Goal: Information Seeking & Learning: Learn about a topic

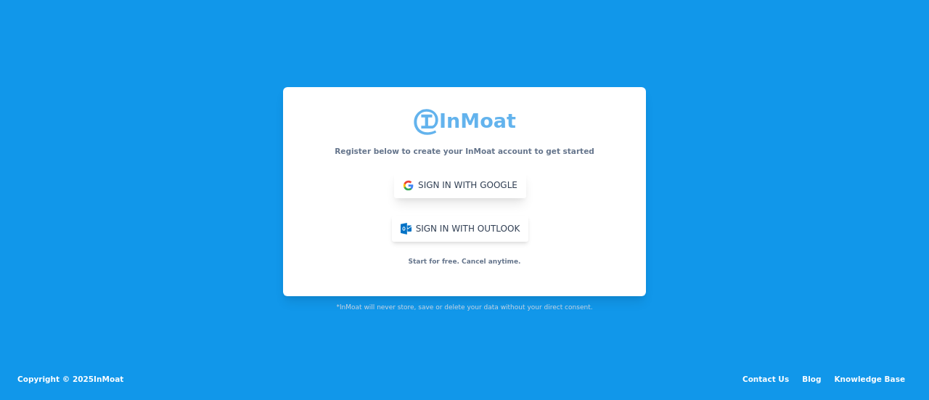
click at [394, 184] on button "Sign in with Google" at bounding box center [460, 185] width 132 height 26
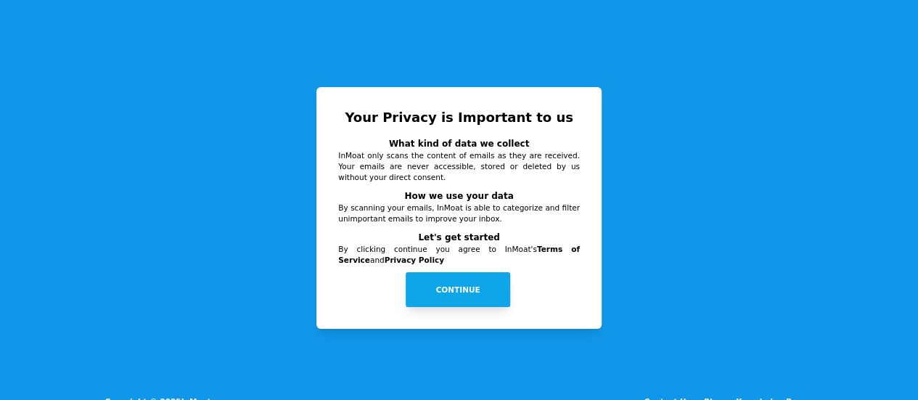
click at [475, 272] on button "Continue" at bounding box center [458, 289] width 105 height 35
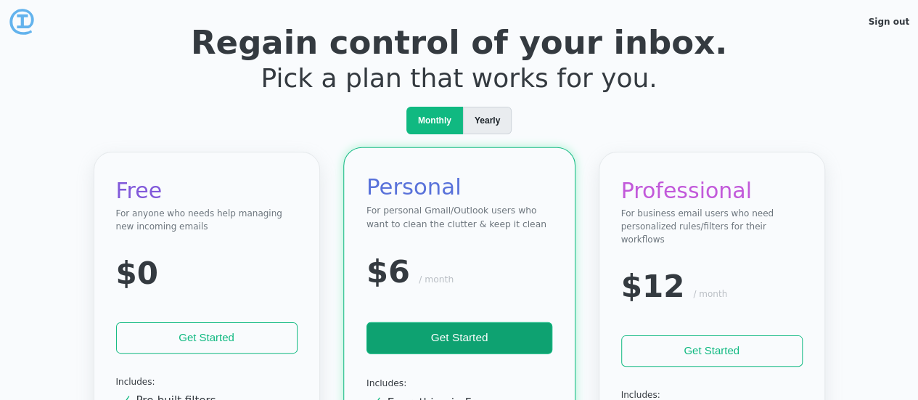
click at [506, 107] on div "Yearly" at bounding box center [487, 121] width 49 height 28
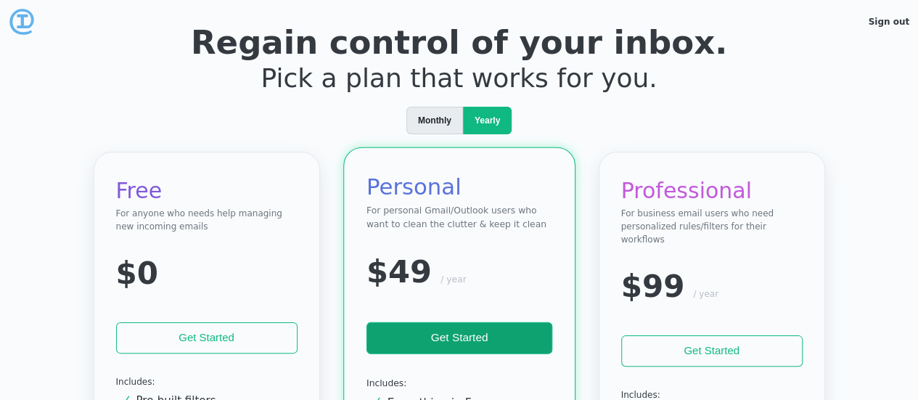
click at [446, 123] on span "Monthly" at bounding box center [434, 120] width 33 height 13
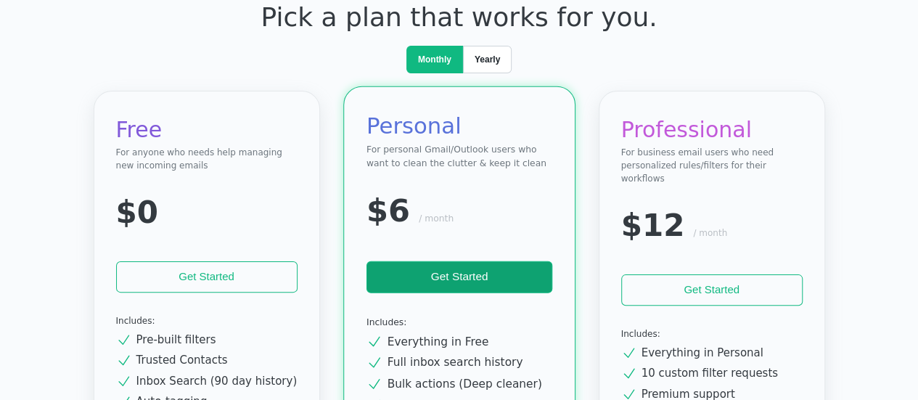
scroll to position [145, 0]
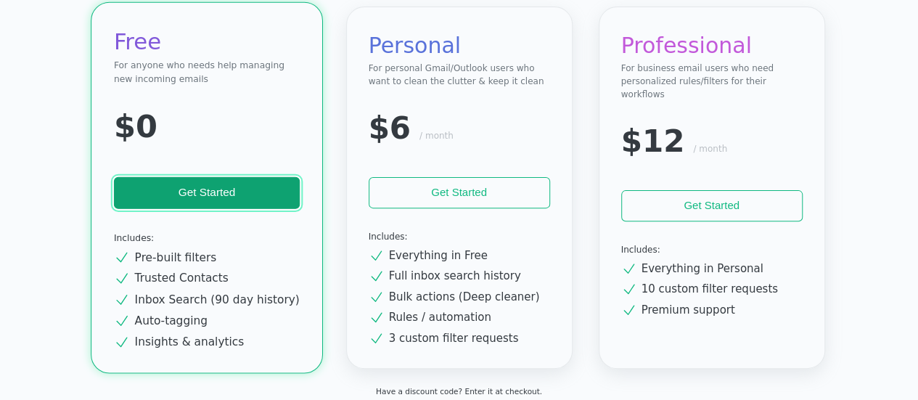
click at [250, 195] on button "Get Started" at bounding box center [206, 193] width 186 height 32
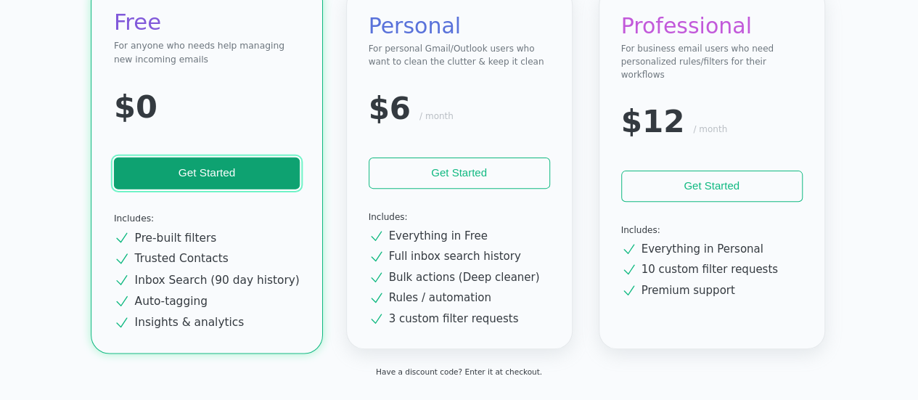
scroll to position [176, 0]
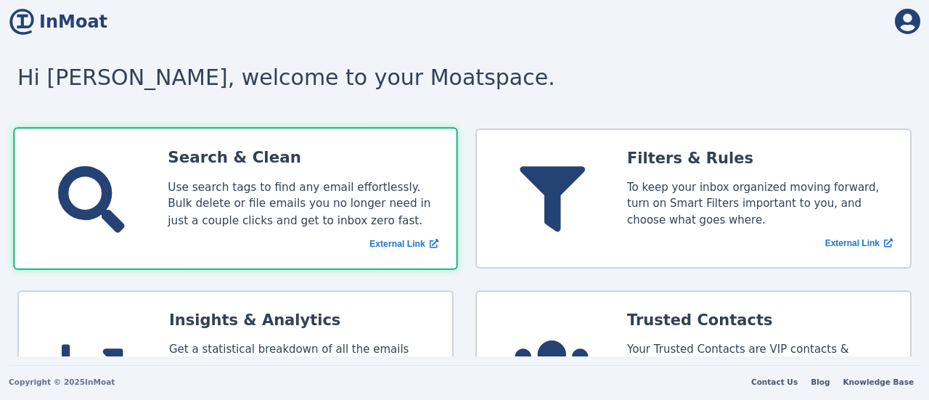
click at [353, 166] on div "Search & Clean" at bounding box center [303, 158] width 271 height 23
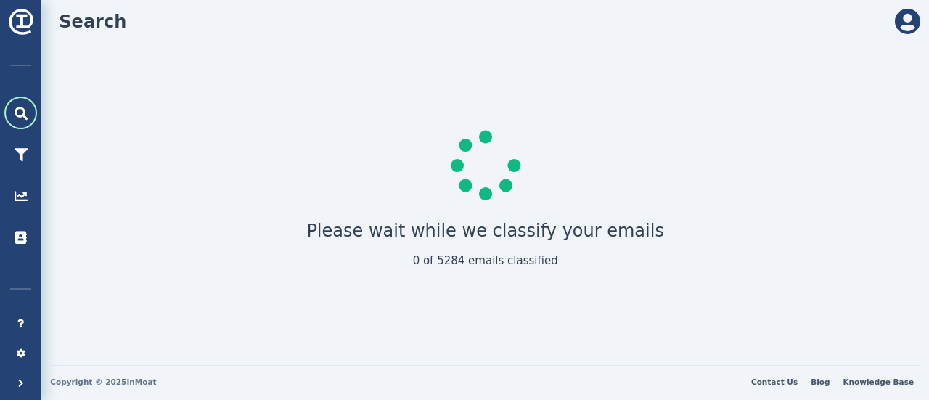
click at [9, 18] on img at bounding box center [21, 22] width 26 height 26
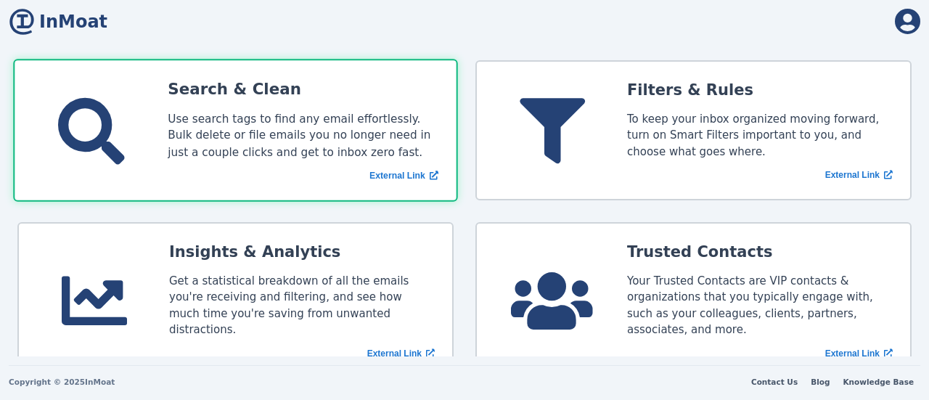
scroll to position [103, 0]
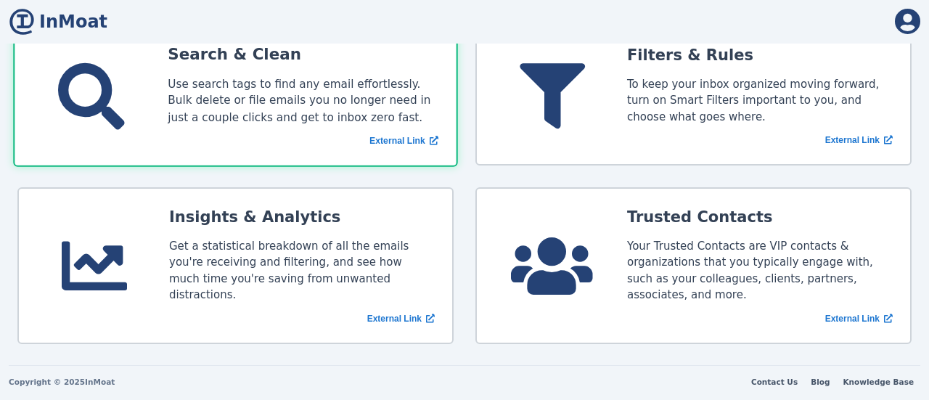
click at [275, 56] on div "Search & Clean" at bounding box center [303, 55] width 271 height 23
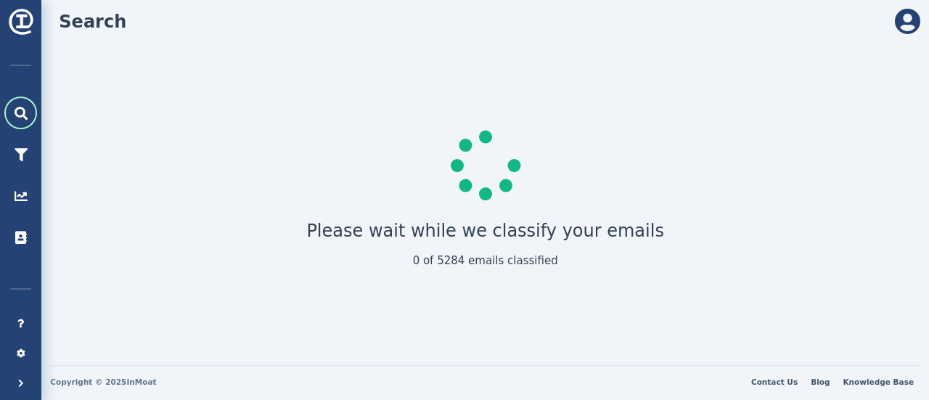
click at [11, 107] on div at bounding box center [20, 113] width 33 height 33
click at [13, 5] on link at bounding box center [20, 22] width 41 height 44
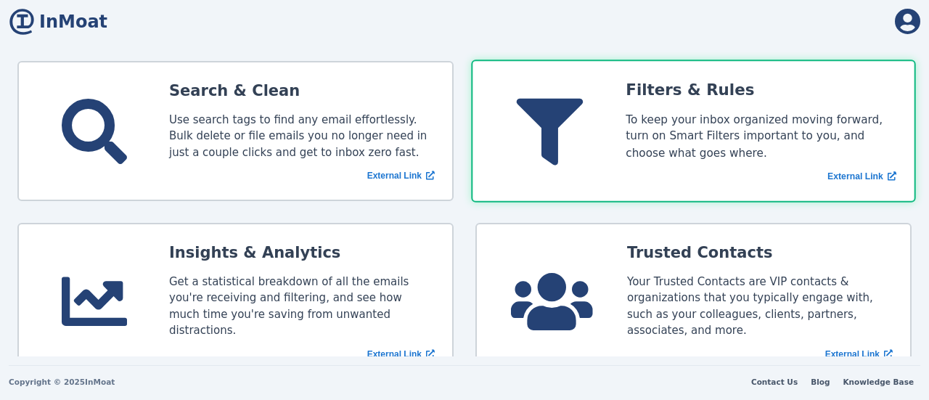
scroll to position [103, 0]
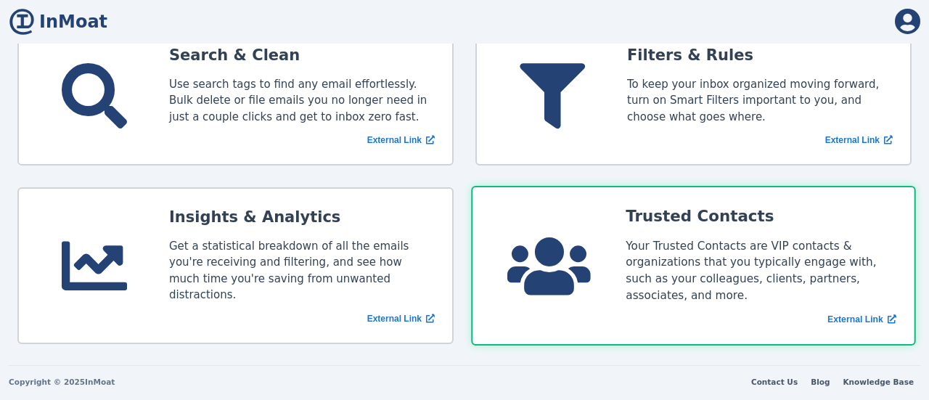
click at [572, 242] on icon at bounding box center [548, 265] width 83 height 67
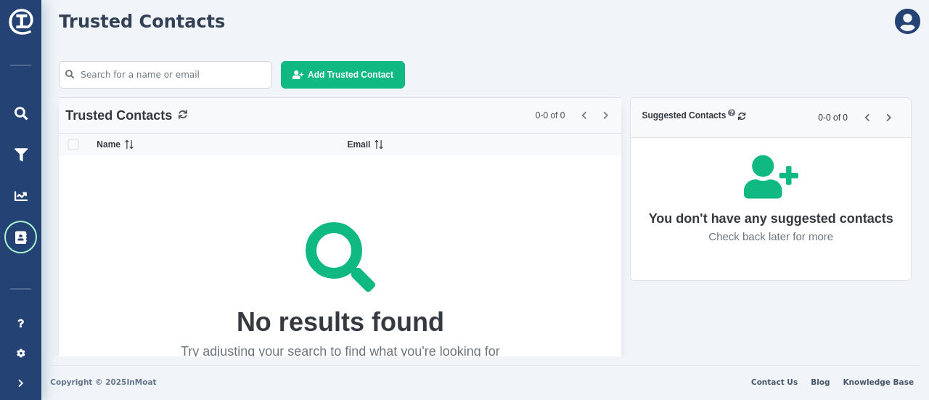
scroll to position [11, 0]
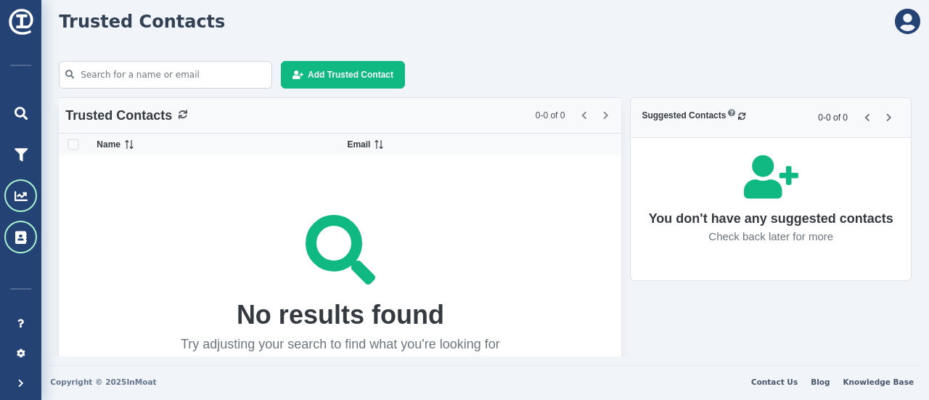
click at [15, 182] on div at bounding box center [20, 195] width 33 height 33
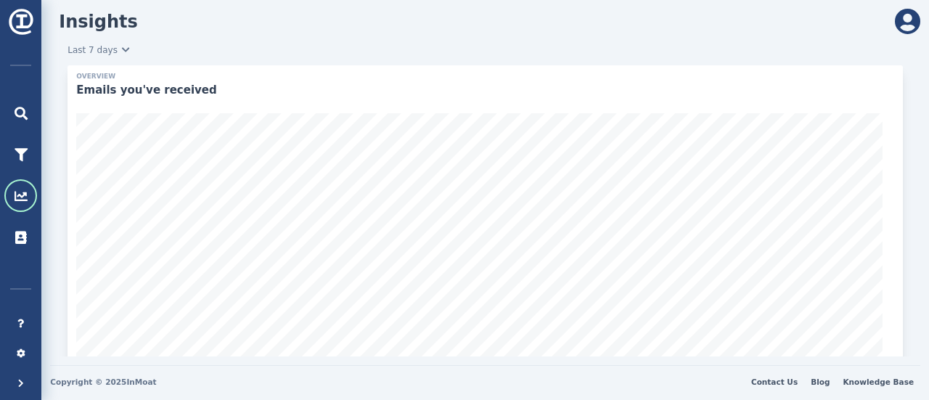
scroll to position [235, 470]
click at [15, 155] on icon at bounding box center [21, 154] width 13 height 13
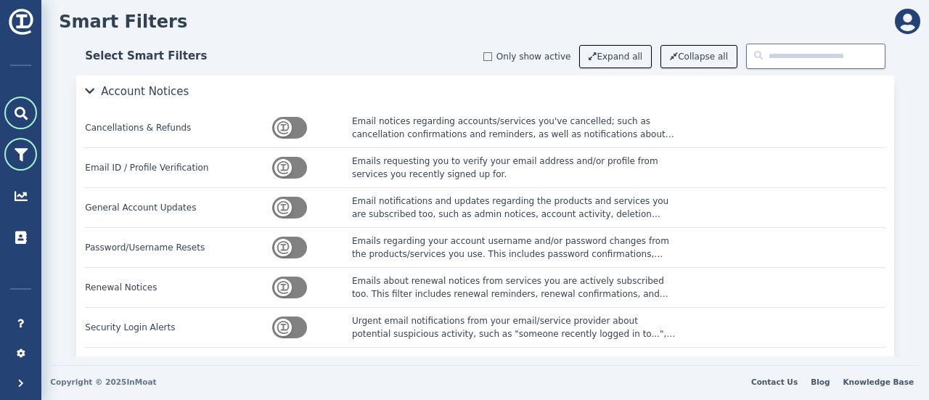
click at [20, 115] on icon at bounding box center [21, 113] width 13 height 13
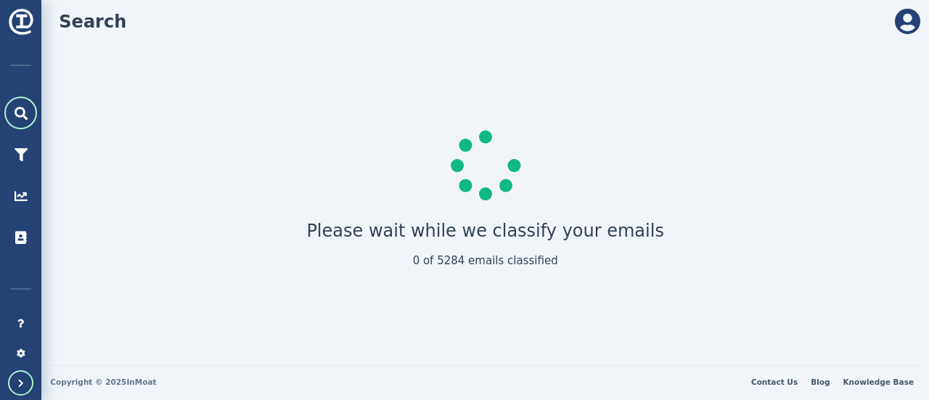
click at [20, 379] on icon at bounding box center [21, 383] width 6 height 9
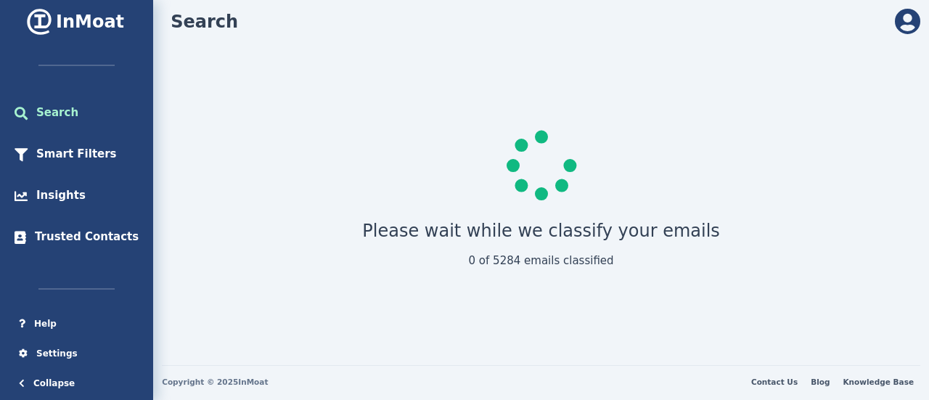
click at [907, 23] on icon at bounding box center [907, 22] width 25 height 26
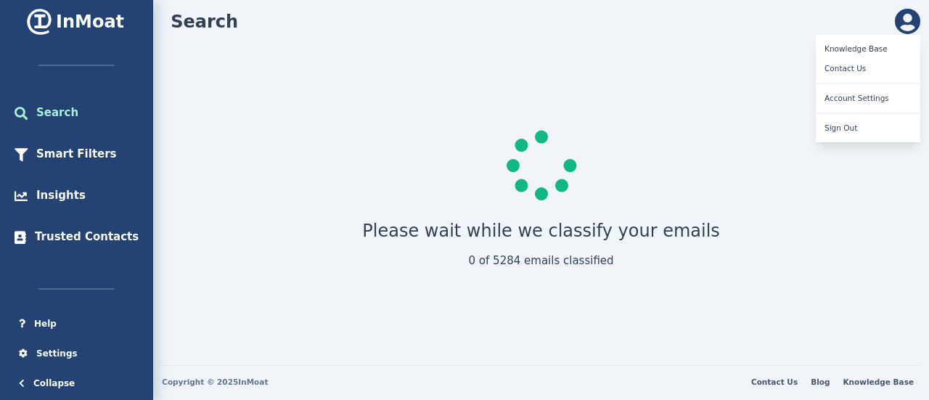
click at [907, 23] on icon at bounding box center [907, 22] width 25 height 26
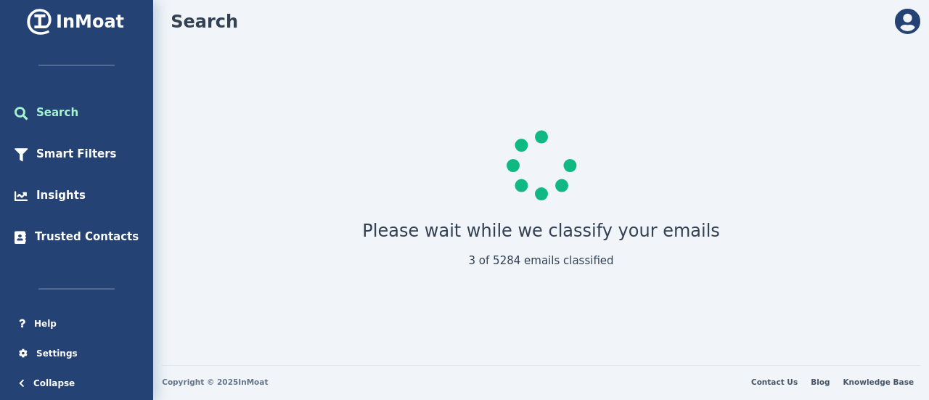
click at [906, 20] on icon at bounding box center [907, 22] width 25 height 26
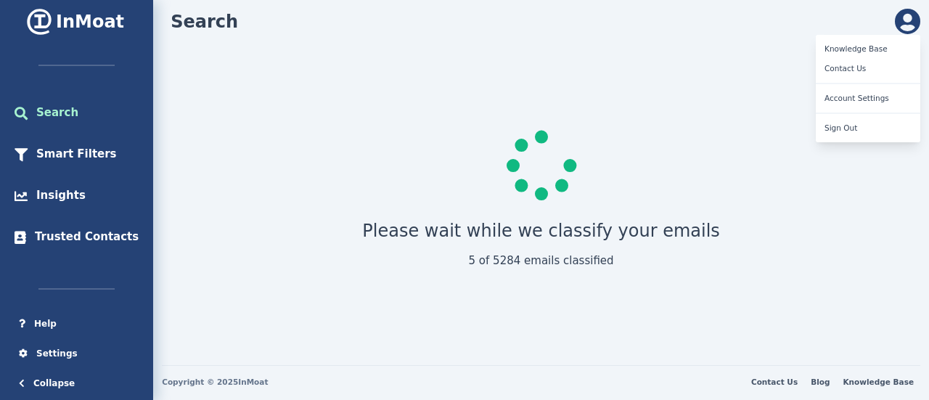
click at [838, 67] on link "Contact Us" at bounding box center [868, 69] width 105 height 20
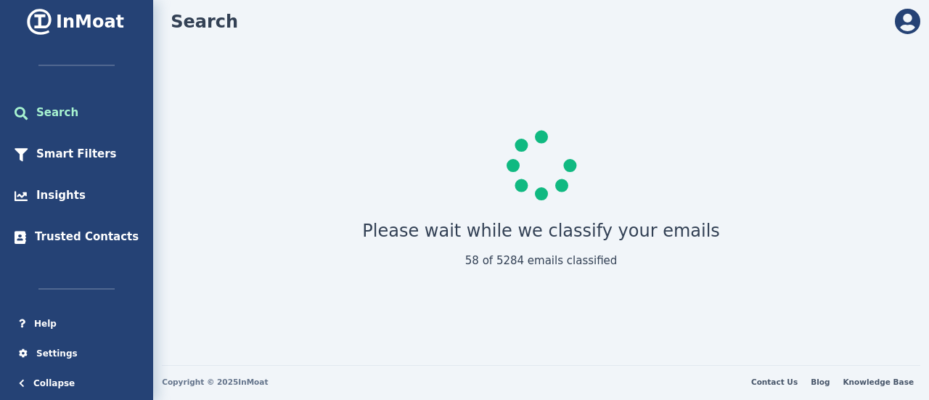
click at [26, 16] on img at bounding box center [39, 22] width 26 height 26
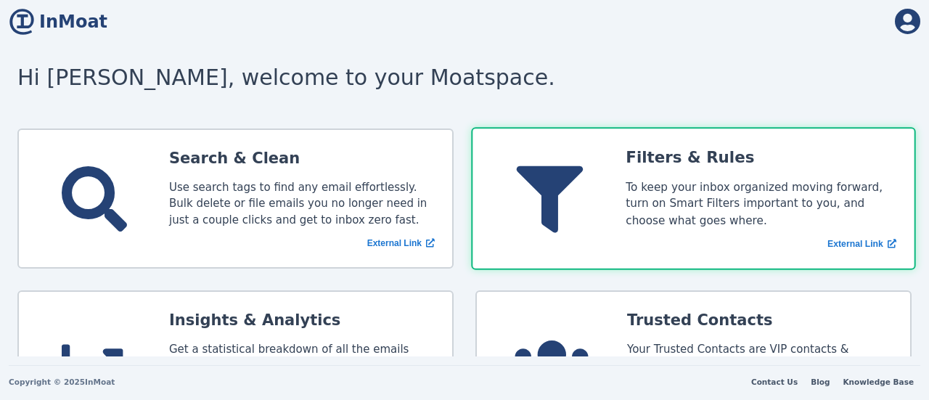
click at [642, 229] on div "Filters & Rules To keep your inbox organized moving forward, turn on Smart Filt…" at bounding box center [761, 199] width 271 height 105
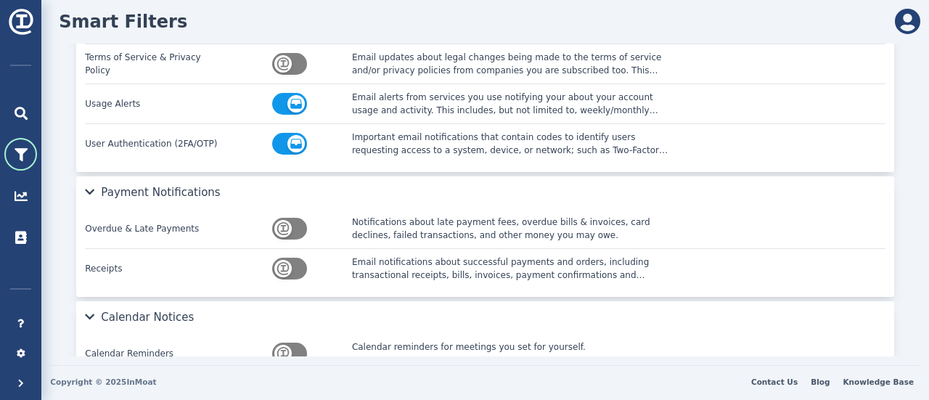
scroll to position [435, 0]
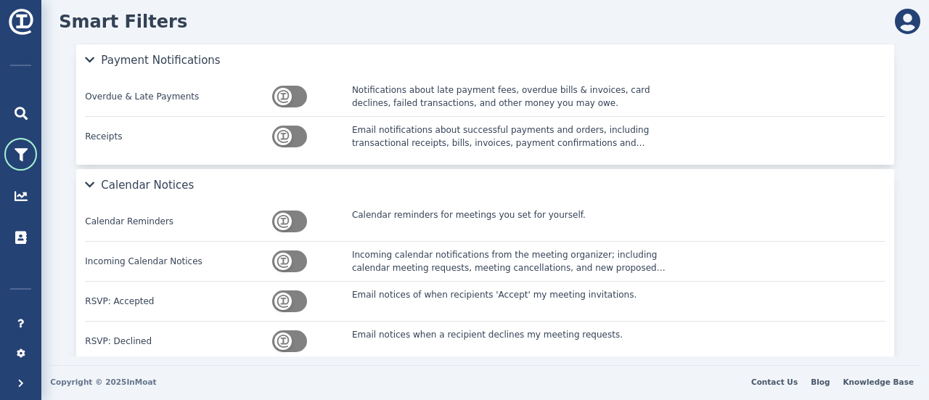
click at [284, 202] on div "Calendar Reminders Calendar reminders for meetings you set for yourself." at bounding box center [485, 221] width 801 height 39
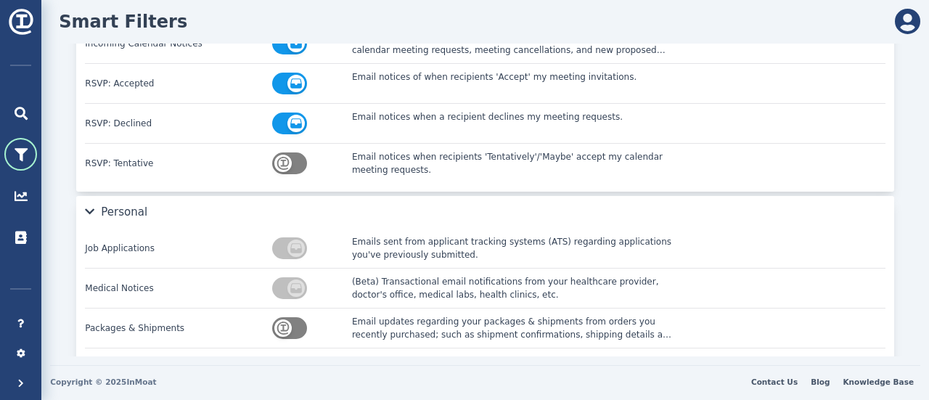
click at [284, 310] on div "Packages & Shipments Email updates regarding your packages & shipments from ord…" at bounding box center [485, 328] width 801 height 40
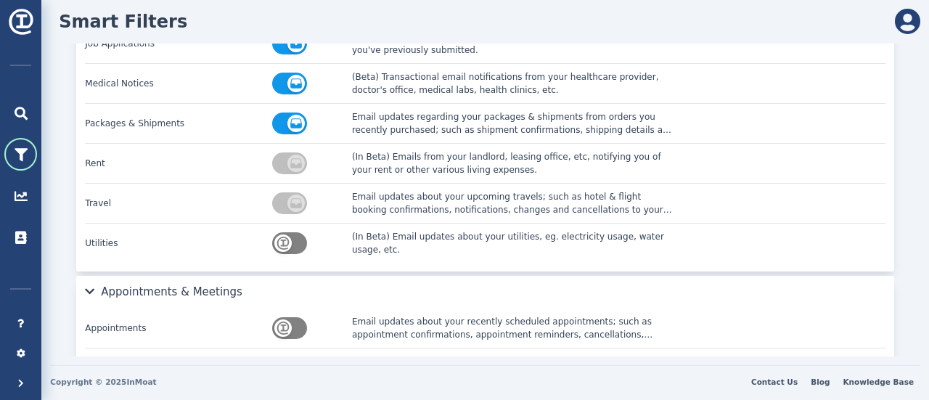
scroll to position [871, 0]
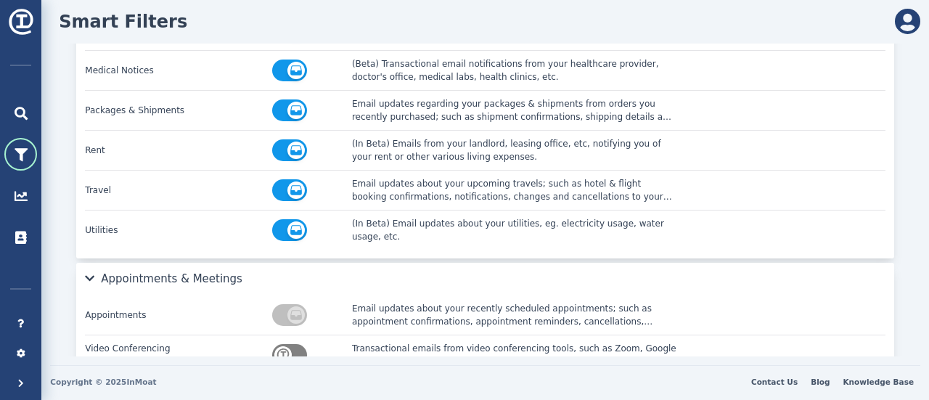
click at [283, 342] on div at bounding box center [285, 355] width 134 height 26
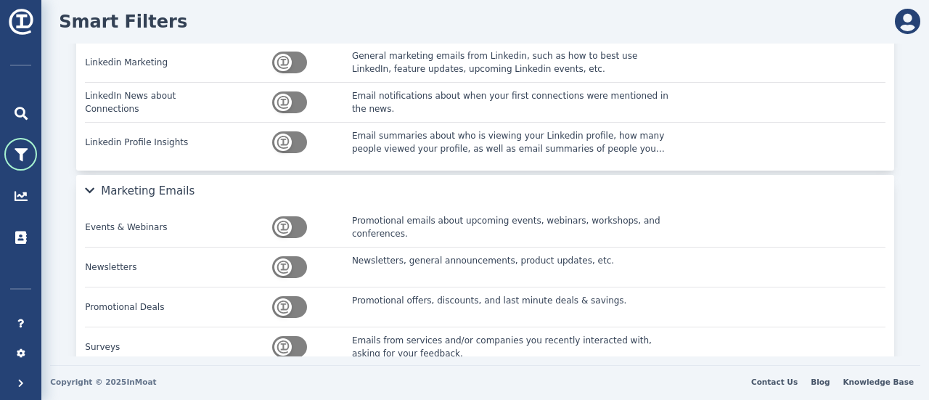
scroll to position [2980, 0]
